Goal: Task Accomplishment & Management: Manage account settings

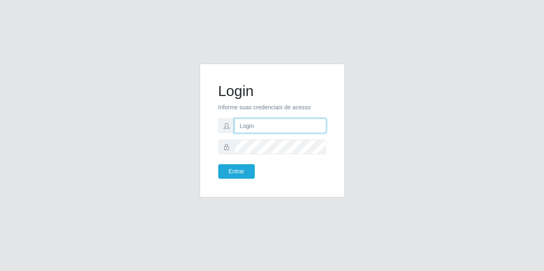
click at [306, 127] on input "text" at bounding box center [280, 125] width 92 height 15
type input "[PERSON_NAME]"
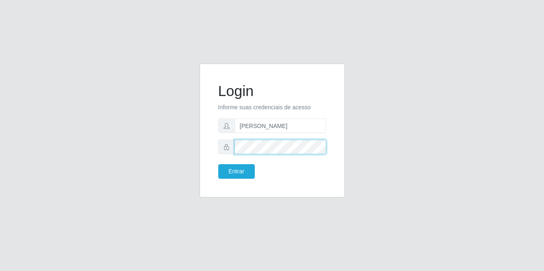
click at [218, 164] on button "Entrar" at bounding box center [236, 171] width 37 height 15
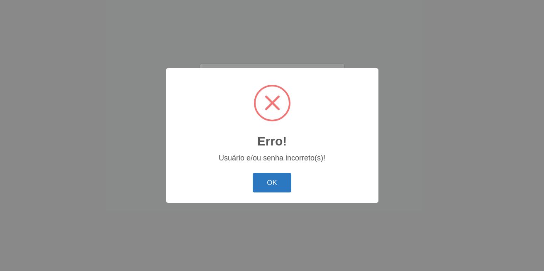
click at [261, 188] on button "OK" at bounding box center [272, 183] width 39 height 20
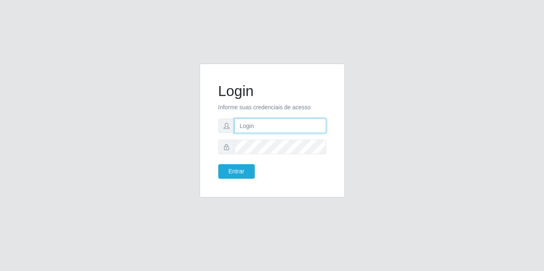
click at [270, 131] on input "text" at bounding box center [280, 125] width 92 height 15
type input "[PERSON_NAME]"
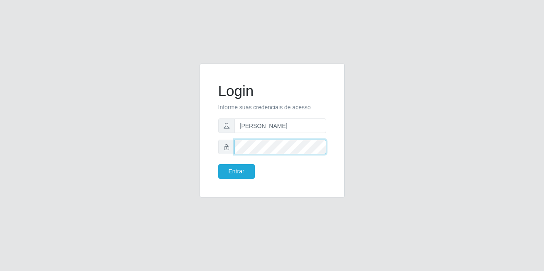
click at [218, 164] on button "Entrar" at bounding box center [236, 171] width 37 height 15
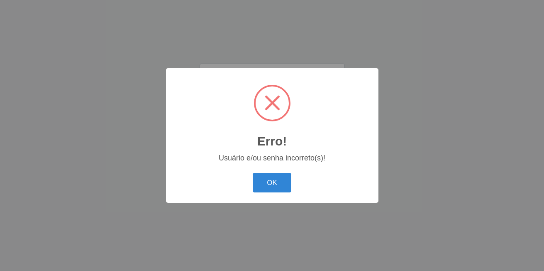
click at [264, 196] on div "Erro! × Usuário e/ou senha incorreto(s)! OK Cancel" at bounding box center [272, 135] width 212 height 134
drag, startPoint x: 277, startPoint y: 187, endPoint x: 319, endPoint y: 149, distance: 56.4
click at [277, 185] on button "OK" at bounding box center [272, 183] width 39 height 20
